Goal: Find specific page/section: Find specific page/section

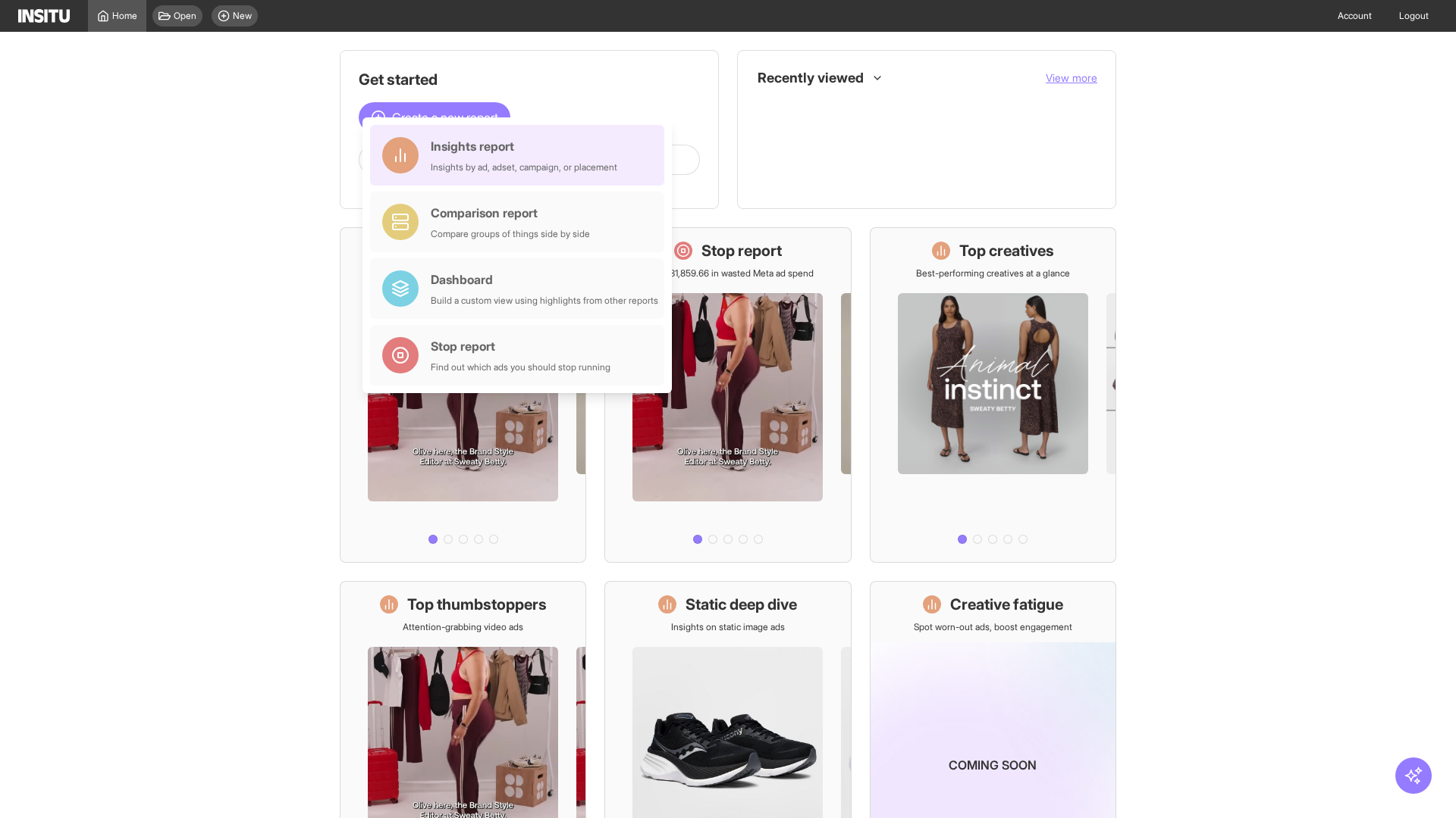
click at [521, 156] on div "Insights report Insights by ad, adset, campaign, or placement" at bounding box center [524, 155] width 187 height 36
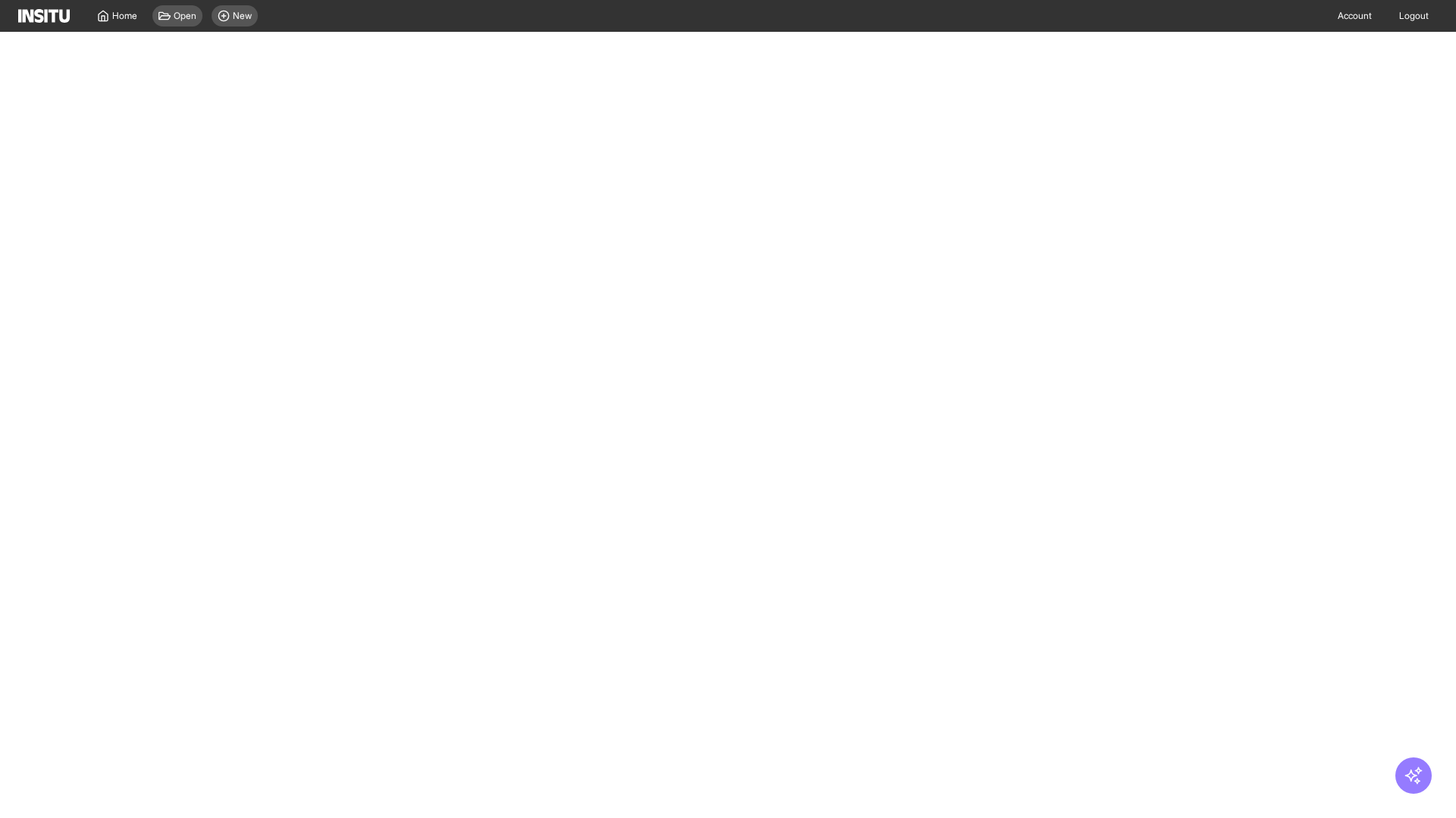
select select "**"
